Goal: Communication & Community: Answer question/provide support

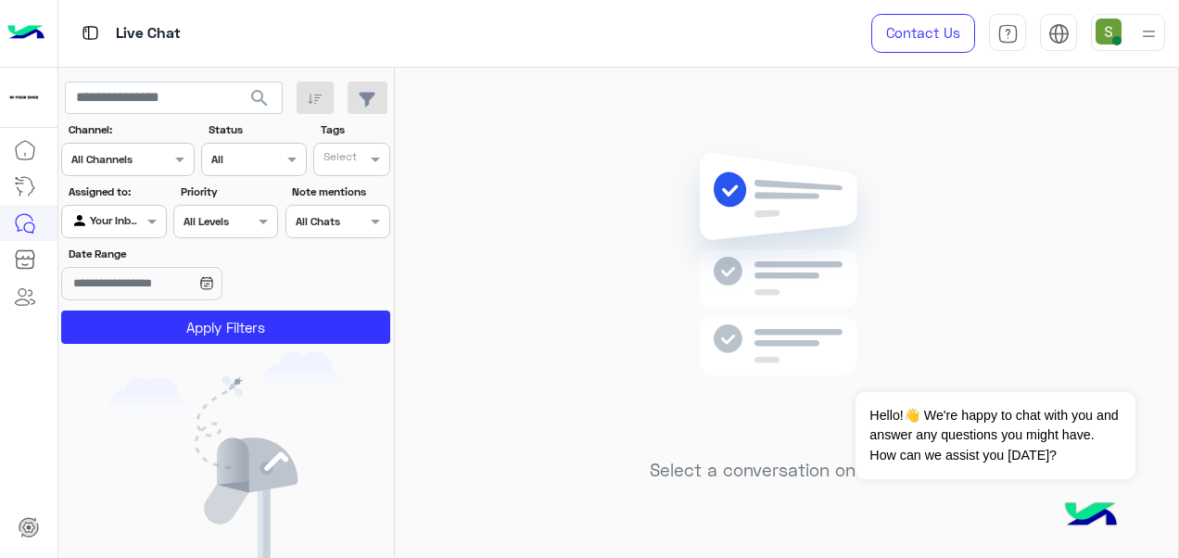
click at [1122, 23] on div at bounding box center [1128, 32] width 74 height 37
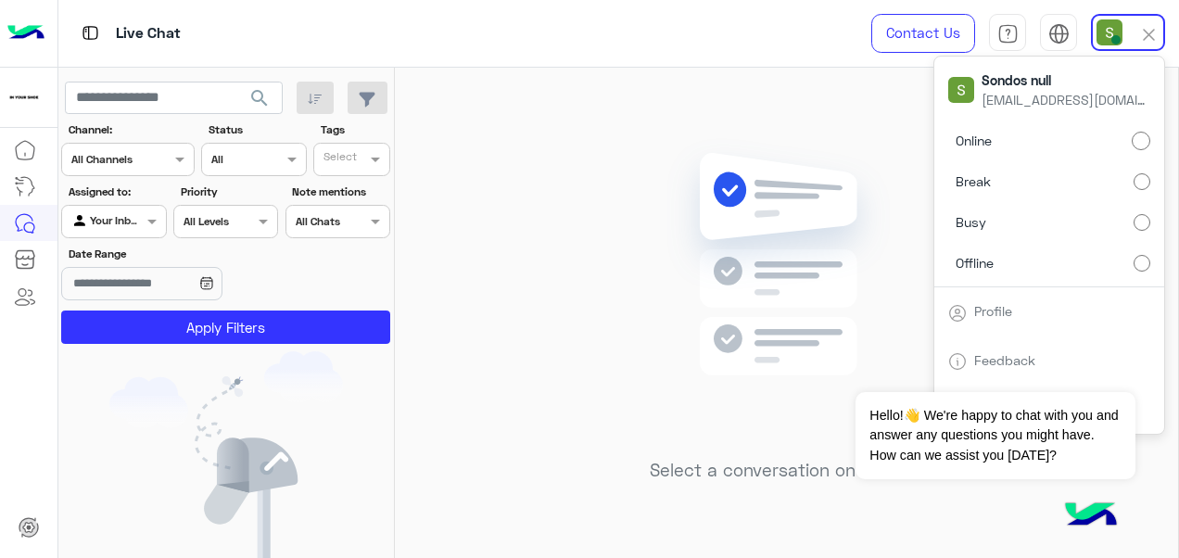
click at [740, 68] on div "Select a conversation on the left" at bounding box center [786, 317] width 783 height 498
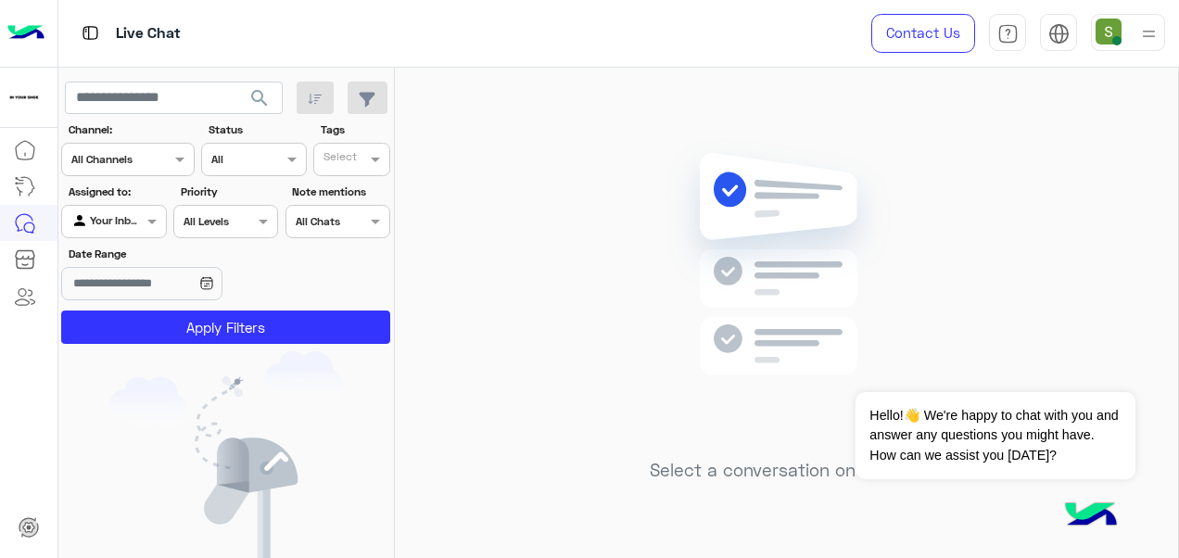
click at [1128, 25] on div at bounding box center [1128, 32] width 74 height 37
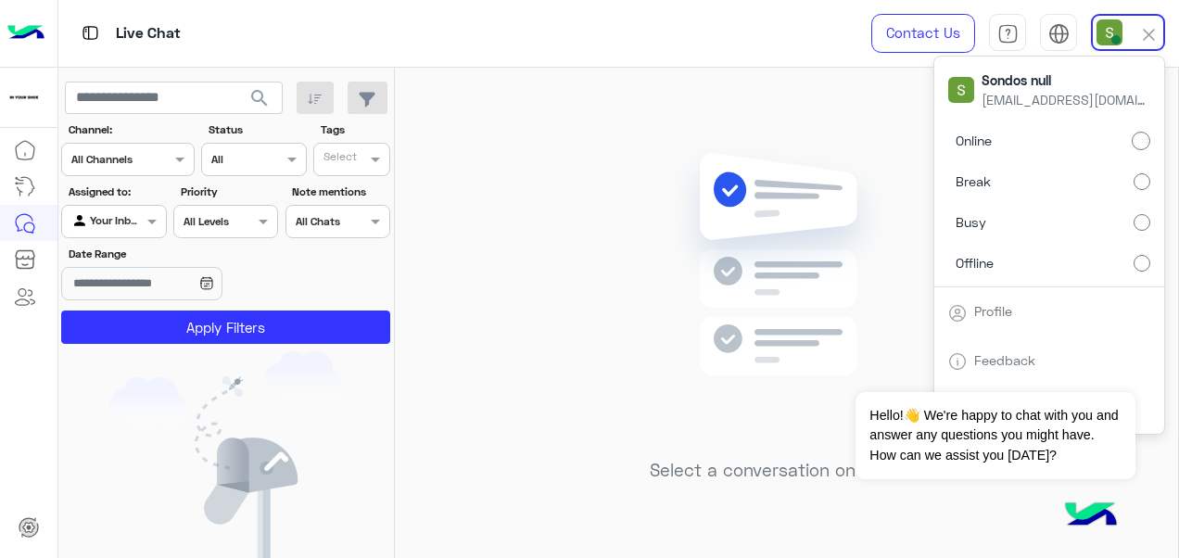
click at [1053, 179] on label "Break" at bounding box center [1050, 181] width 202 height 33
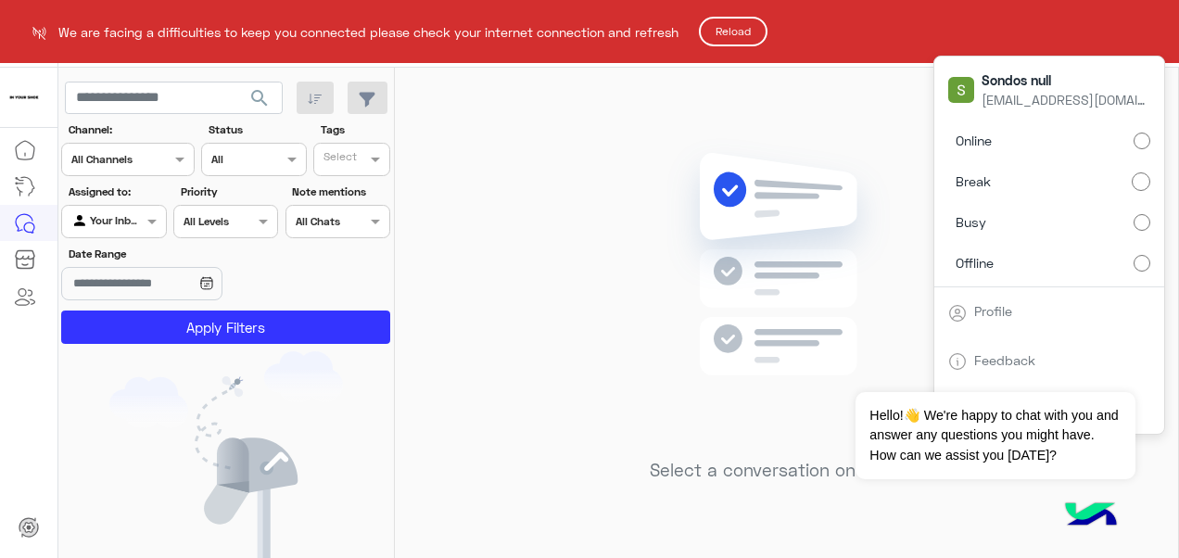
click at [722, 19] on button "Reload" at bounding box center [733, 32] width 69 height 30
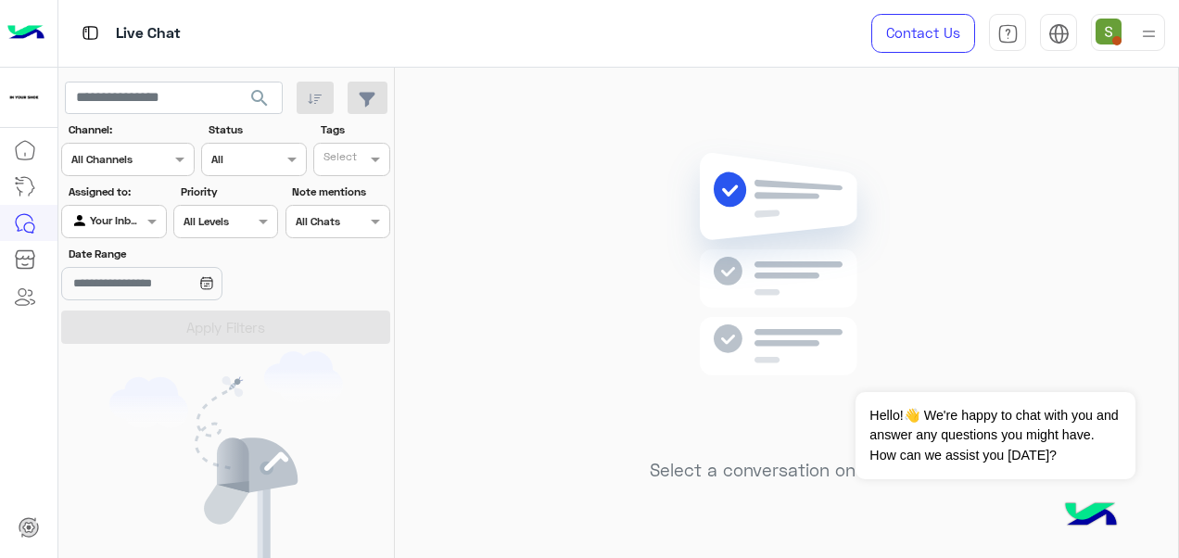
click at [1127, 49] on div at bounding box center [1128, 32] width 74 height 37
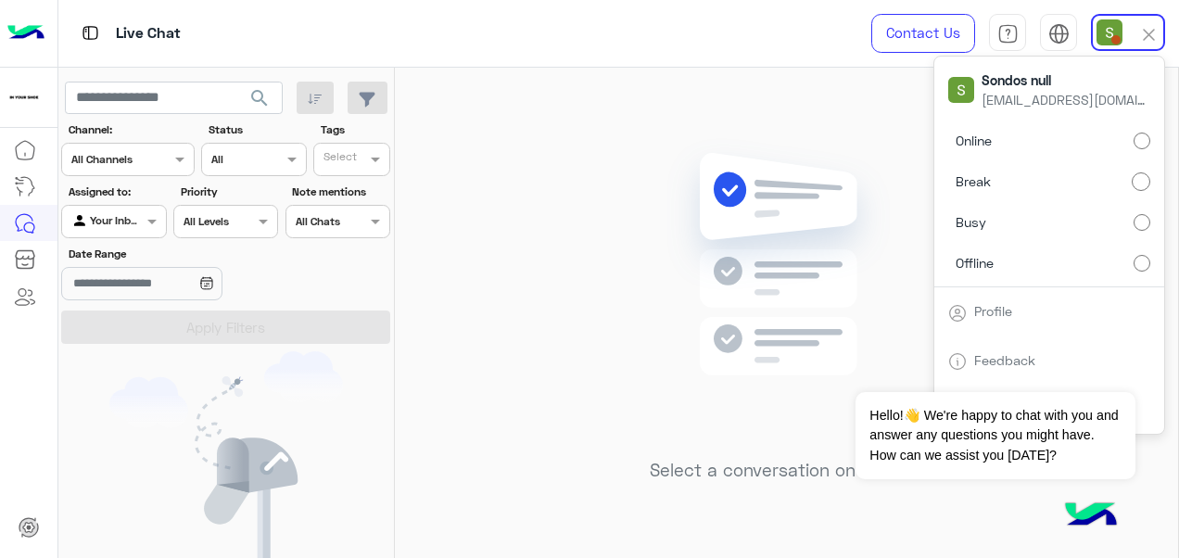
click at [1123, 131] on label "Online" at bounding box center [1050, 140] width 202 height 33
click at [677, 153] on img at bounding box center [787, 292] width 268 height 308
